Goal: Task Accomplishment & Management: Use online tool/utility

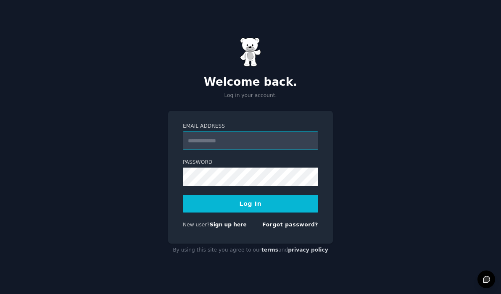
type input "**********"
click at [246, 208] on button "Log In" at bounding box center [250, 204] width 135 height 18
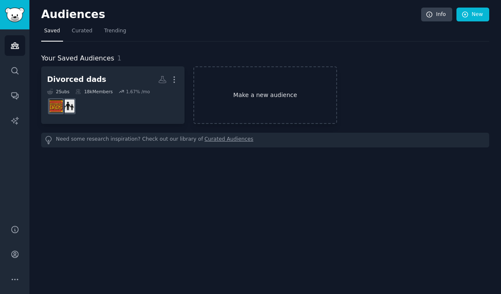
click at [242, 95] on link "Make a new audience" at bounding box center [265, 95] width 143 height 58
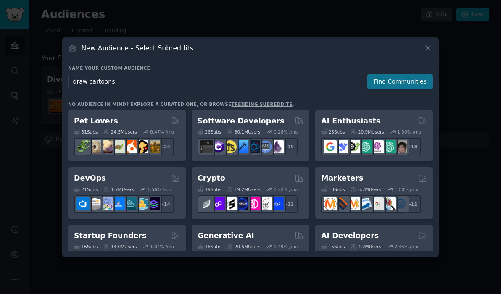
type input "draw cartoons"
click at [407, 83] on button "Find Communities" at bounding box center [401, 82] width 66 height 16
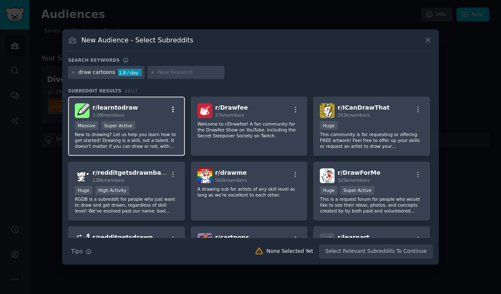
click at [174, 110] on icon "button" at bounding box center [174, 110] width 8 height 8
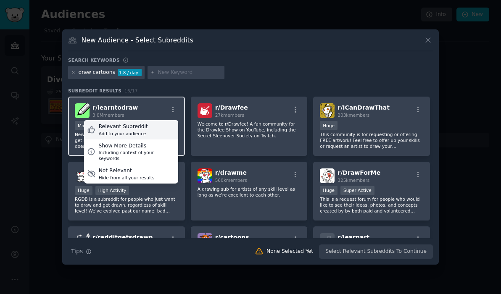
click at [130, 130] on div "Relevant Subreddit" at bounding box center [123, 127] width 49 height 8
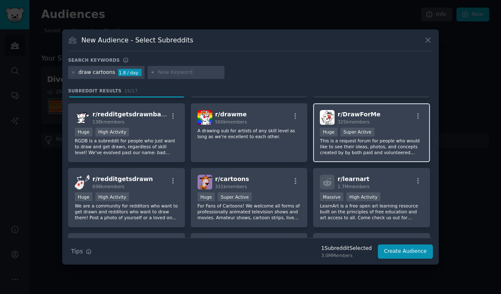
scroll to position [59, 0]
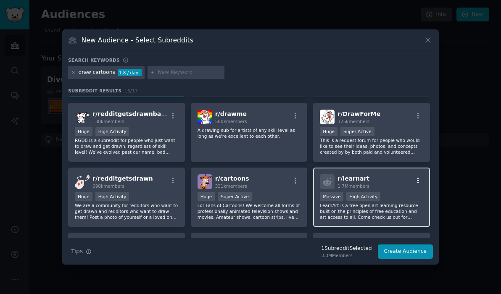
click at [418, 179] on icon "button" at bounding box center [419, 181] width 2 height 6
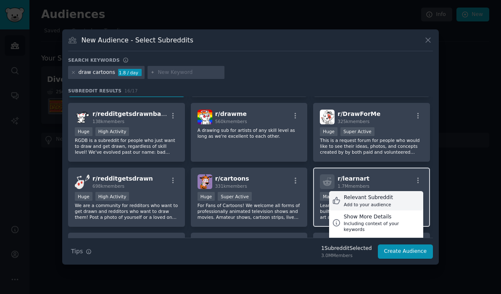
click at [384, 198] on div "Relevant Subreddit" at bounding box center [368, 198] width 49 height 8
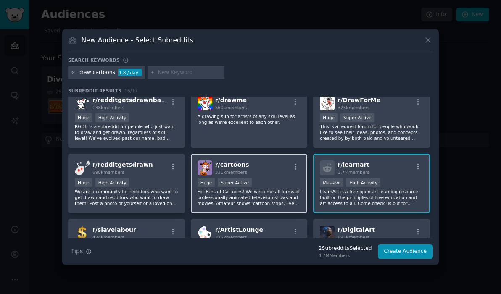
scroll to position [75, 0]
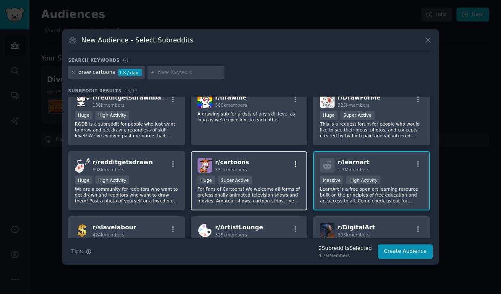
click at [295, 162] on icon "button" at bounding box center [296, 165] width 2 height 6
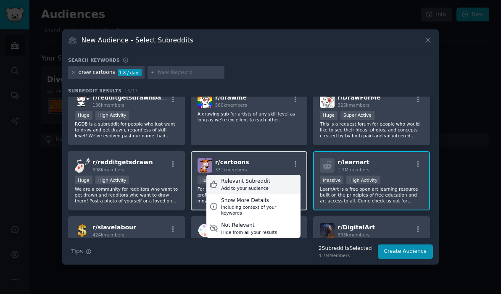
click at [268, 181] on div "Relevant Subreddit Add to your audience" at bounding box center [254, 184] width 94 height 19
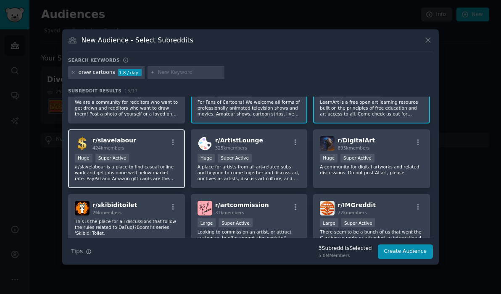
scroll to position [167, 0]
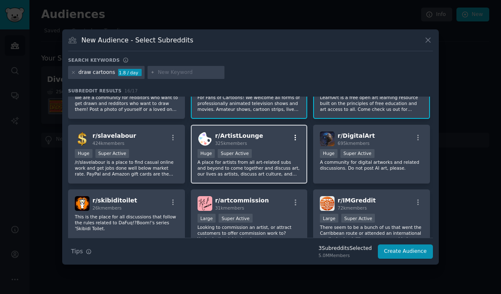
click at [296, 134] on icon "button" at bounding box center [296, 138] width 8 height 8
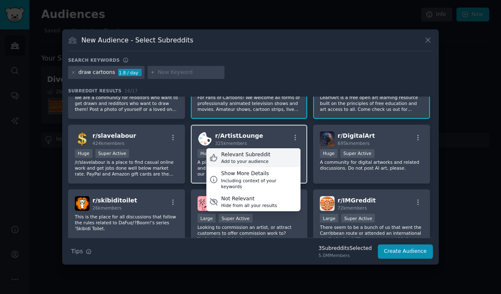
click at [277, 155] on div "Relevant Subreddit Add to your audience" at bounding box center [254, 157] width 94 height 19
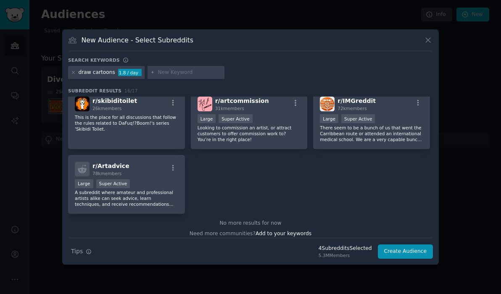
scroll to position [271, 0]
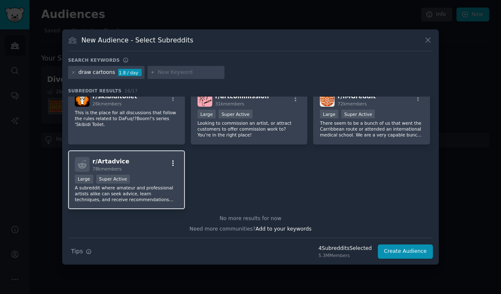
click at [173, 163] on icon "button" at bounding box center [174, 164] width 8 height 8
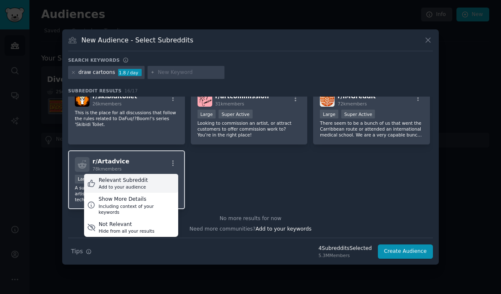
click at [154, 182] on div "Relevant Subreddit Add to your audience" at bounding box center [131, 183] width 94 height 19
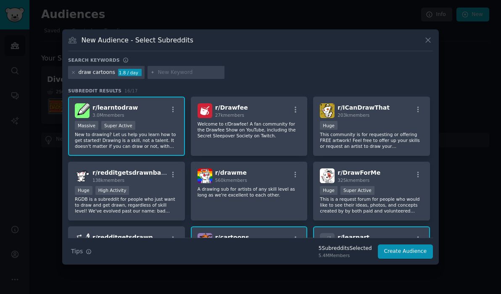
scroll to position [0, 0]
click at [428, 39] on icon at bounding box center [428, 40] width 9 height 9
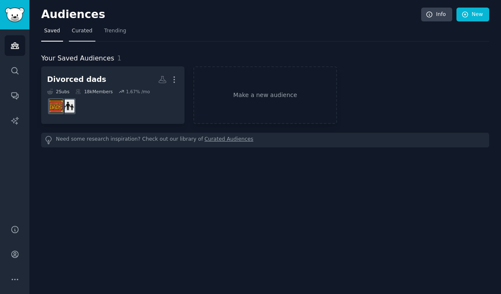
click at [82, 32] on span "Curated" at bounding box center [82, 31] width 21 height 8
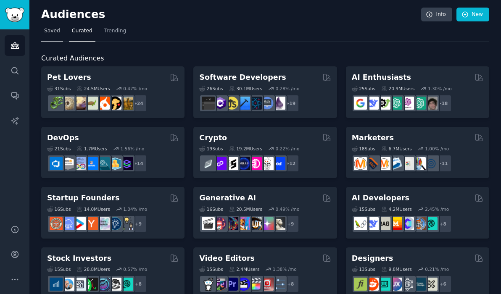
click at [46, 32] on span "Saved" at bounding box center [52, 31] width 16 height 8
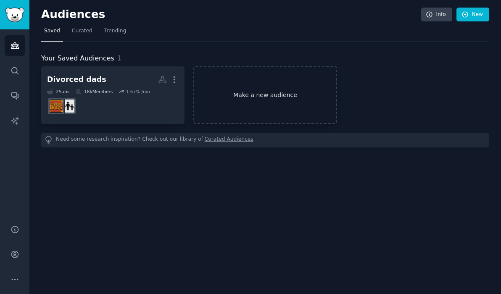
click at [231, 95] on link "Make a new audience" at bounding box center [265, 95] width 143 height 58
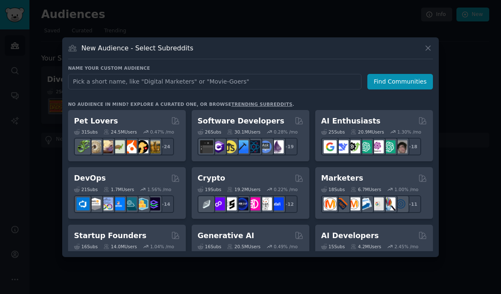
click at [173, 82] on input "text" at bounding box center [215, 82] width 294 height 16
type input "draw cartoons"
click at [402, 82] on button "Find Communities" at bounding box center [401, 82] width 66 height 16
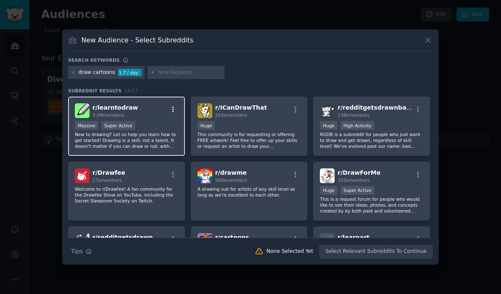
click at [170, 108] on icon "button" at bounding box center [174, 110] width 8 height 8
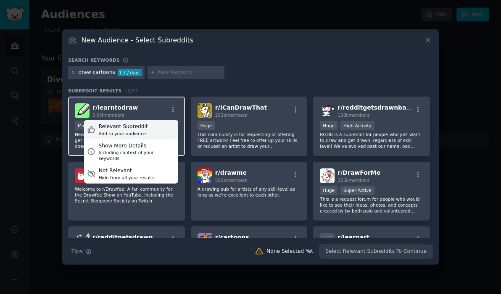
click at [135, 131] on div "Add to your audience" at bounding box center [123, 134] width 49 height 6
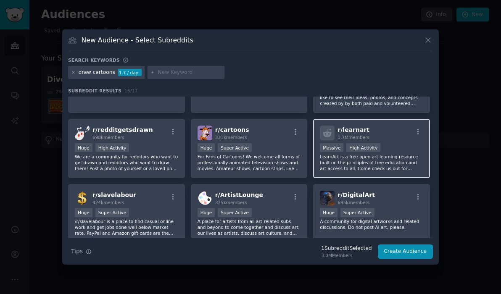
scroll to position [109, 0]
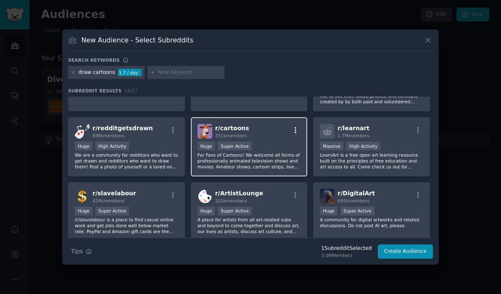
click at [296, 128] on icon "button" at bounding box center [296, 131] width 8 height 8
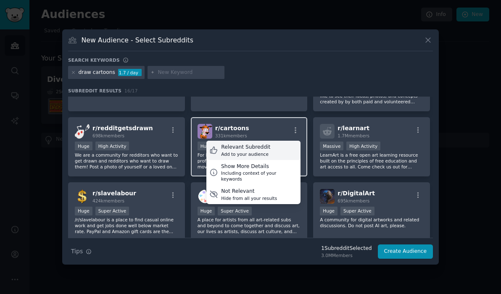
click at [278, 150] on div "Relevant Subreddit Add to your audience" at bounding box center [254, 150] width 94 height 19
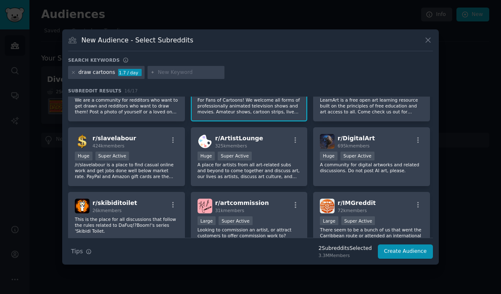
scroll to position [167, 0]
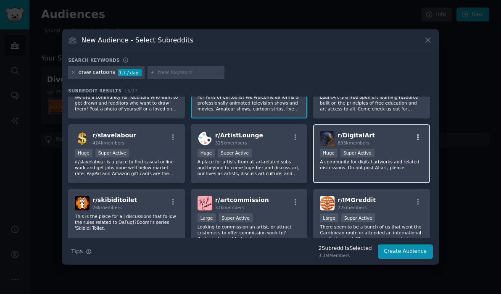
click at [415, 137] on icon "button" at bounding box center [419, 138] width 8 height 8
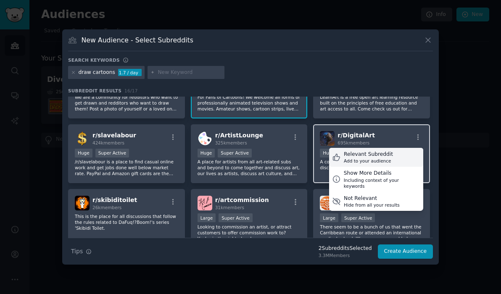
click at [383, 156] on div "Relevant Subreddit" at bounding box center [368, 155] width 49 height 8
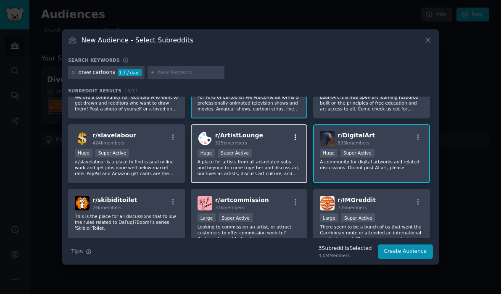
click at [297, 135] on icon "button" at bounding box center [296, 138] width 8 height 8
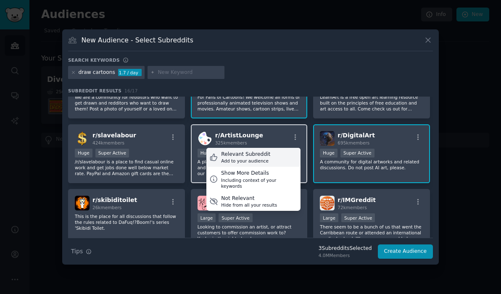
click at [272, 155] on div "Relevant Subreddit Add to your audience" at bounding box center [254, 157] width 94 height 19
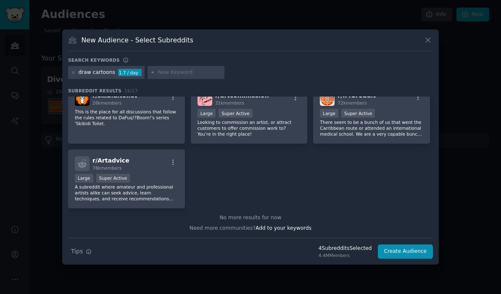
scroll to position [272, 0]
click at [173, 162] on icon "button" at bounding box center [174, 163] width 8 height 8
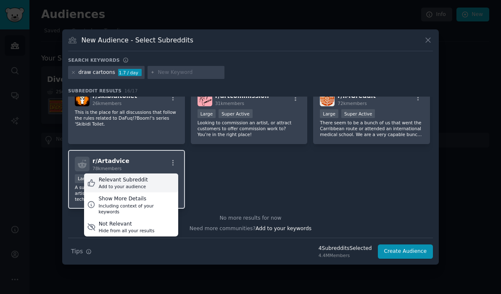
click at [154, 181] on div "Relevant Subreddit Add to your audience" at bounding box center [131, 183] width 94 height 19
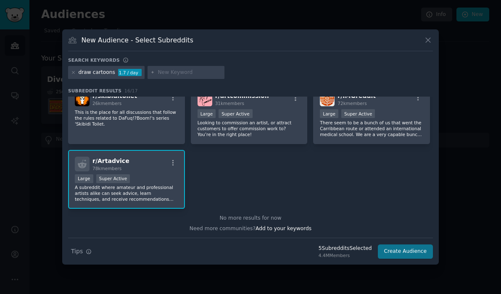
click at [411, 251] on button "Create Audience" at bounding box center [406, 252] width 56 height 14
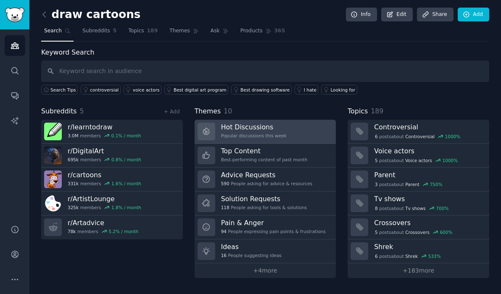
click at [281, 128] on h3 "Hot Discussions" at bounding box center [254, 127] width 66 height 9
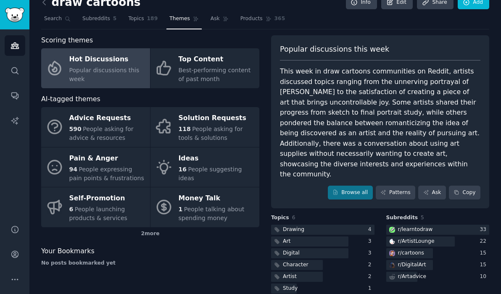
scroll to position [12, 0]
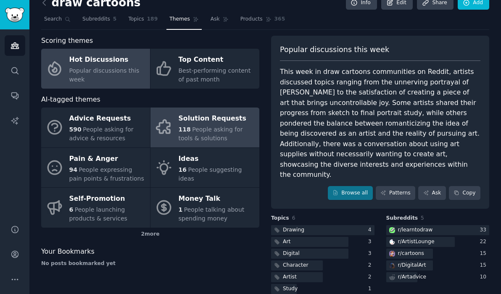
click at [207, 133] on div "118 People asking for tools & solutions" at bounding box center [217, 134] width 77 height 18
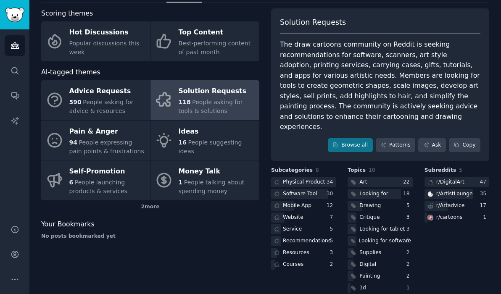
scroll to position [39, 0]
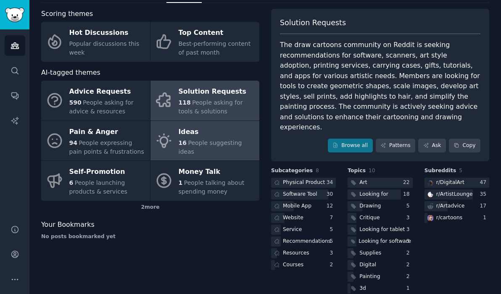
click at [198, 143] on span "People suggesting ideas" at bounding box center [211, 148] width 64 height 16
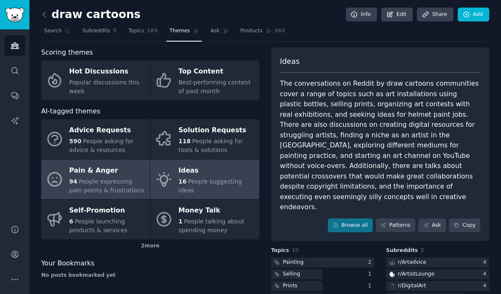
click at [136, 184] on span "People expressing pain points & frustrations" at bounding box center [106, 186] width 75 height 16
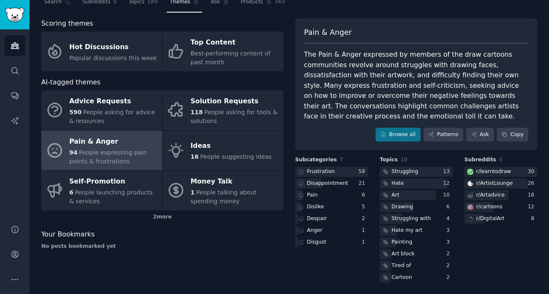
scroll to position [29, 0]
click at [325, 169] on div "Frustration" at bounding box center [321, 173] width 28 height 8
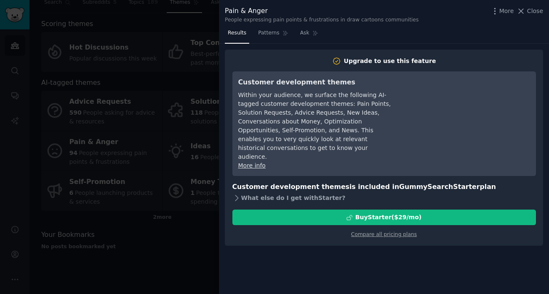
click at [236, 194] on icon at bounding box center [236, 198] width 9 height 9
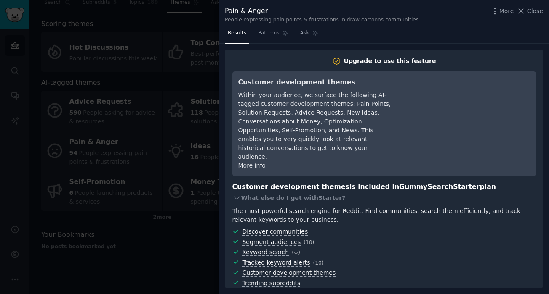
click at [157, 42] on div at bounding box center [274, 147] width 549 height 294
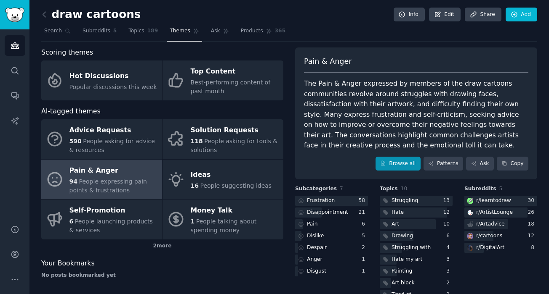
click at [388, 164] on link "Browse all" at bounding box center [397, 164] width 45 height 14
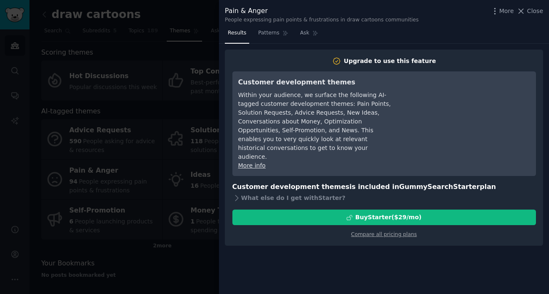
click at [171, 69] on div at bounding box center [274, 147] width 549 height 294
